Goal: Find specific page/section: Find specific page/section

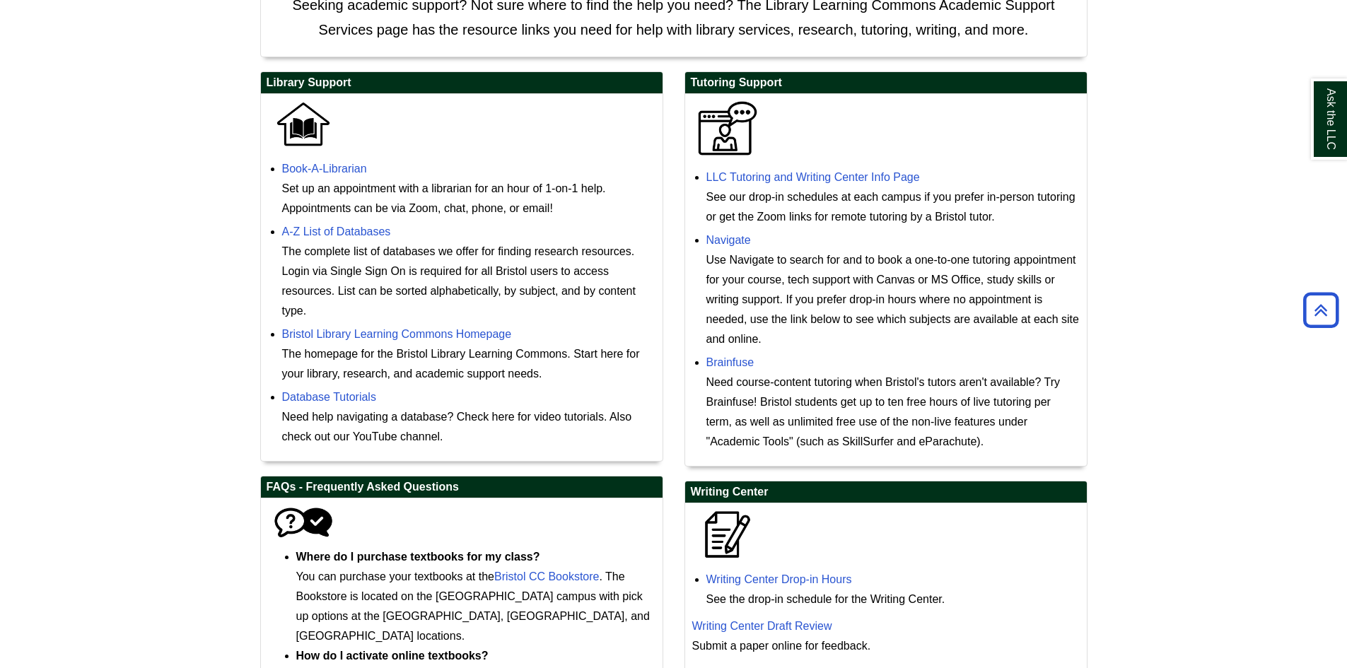
scroll to position [545, 0]
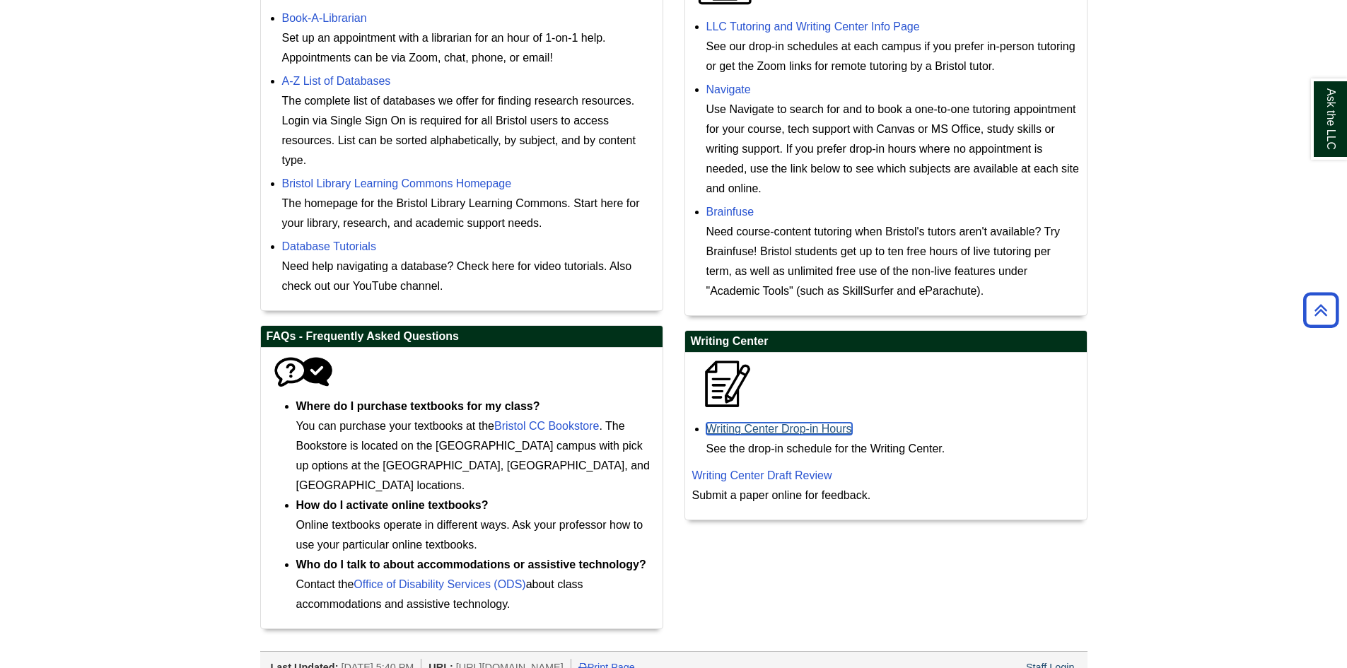
click at [777, 427] on link "Writing Center Drop-in Hours" at bounding box center [780, 429] width 146 height 12
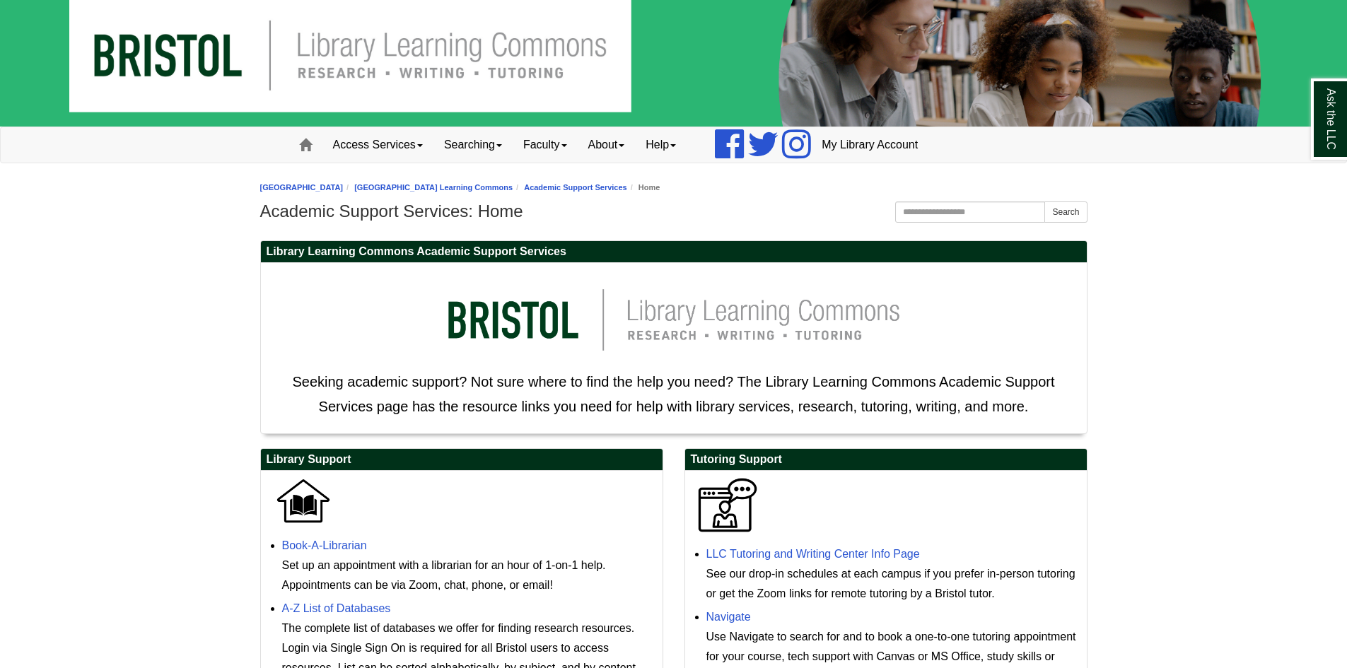
scroll to position [0, 0]
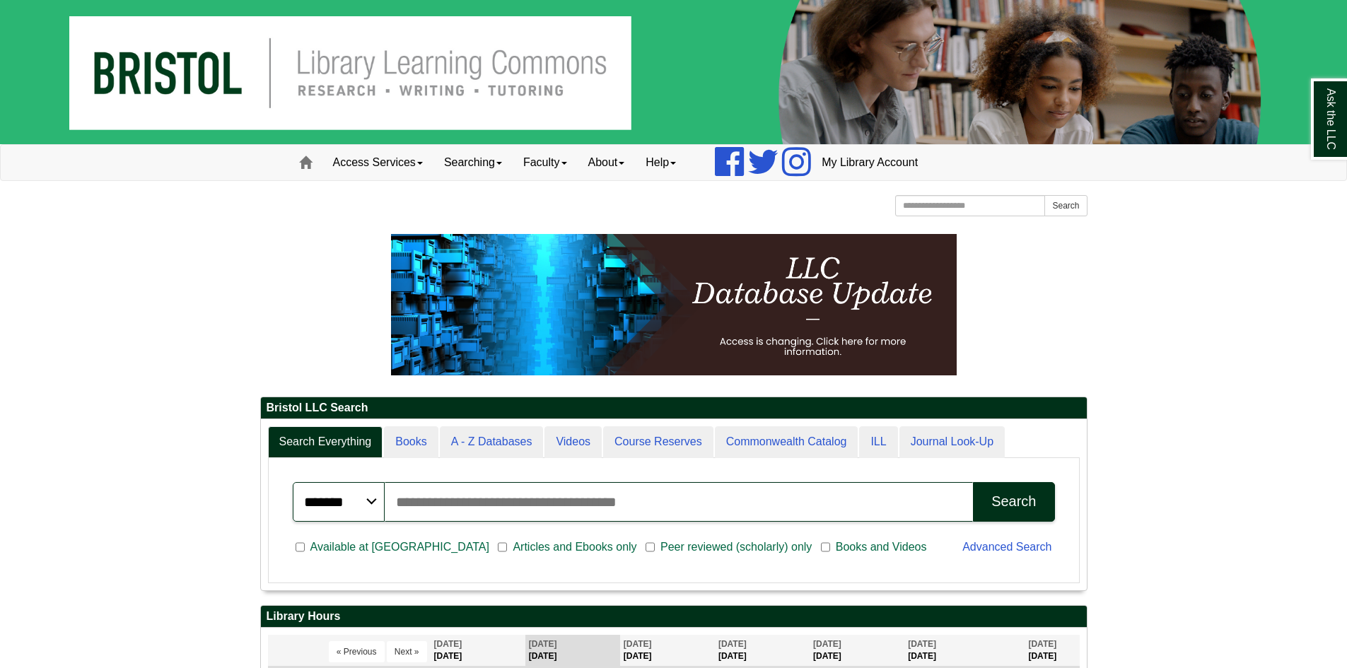
click at [177, 76] on img at bounding box center [673, 72] width 1347 height 144
click at [410, 156] on link "Access Services" at bounding box center [378, 162] width 111 height 35
click at [477, 168] on link "Searching" at bounding box center [473, 162] width 79 height 35
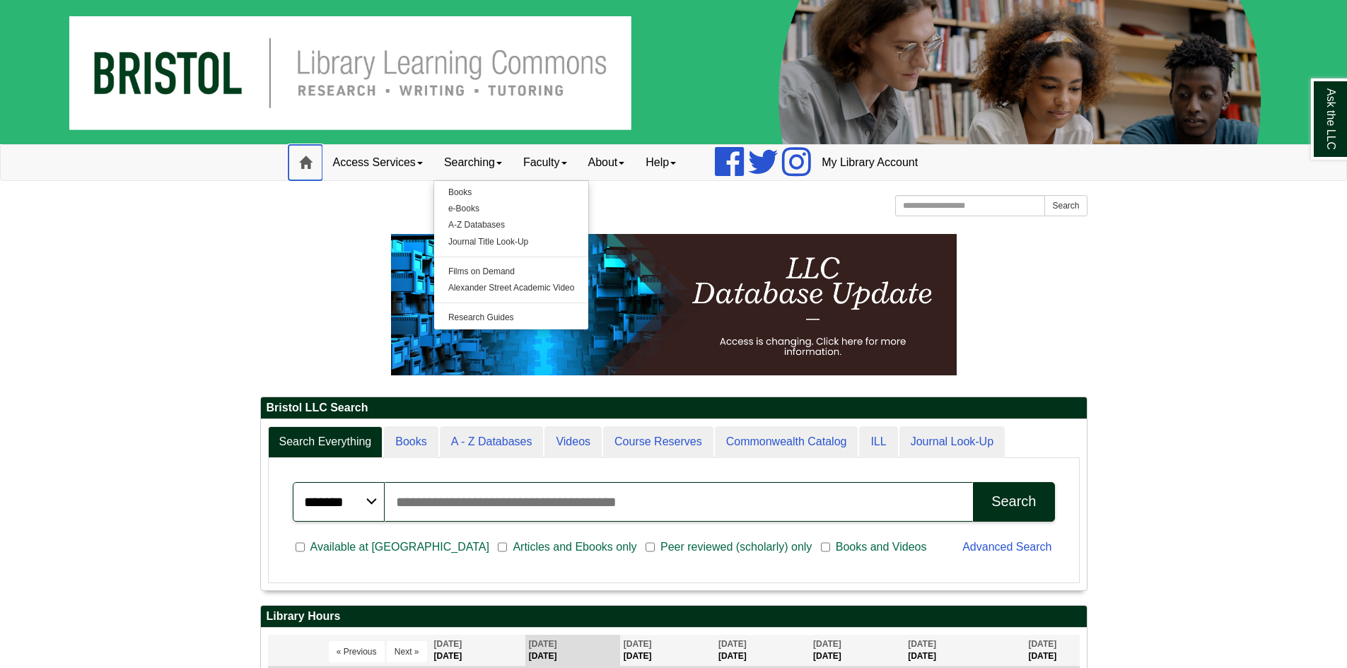
click at [308, 172] on link "Home" at bounding box center [306, 162] width 34 height 35
